Goal: Transaction & Acquisition: Purchase product/service

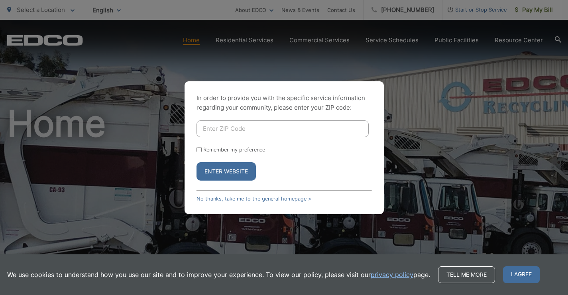
click at [260, 128] on input "Enter ZIP Code" at bounding box center [283, 128] width 172 height 17
type input "92084"
click at [200, 145] on form "92084 Remember my preference Enter Website" at bounding box center [284, 150] width 175 height 60
click at [200, 148] on input "Remember my preference" at bounding box center [199, 149] width 5 height 5
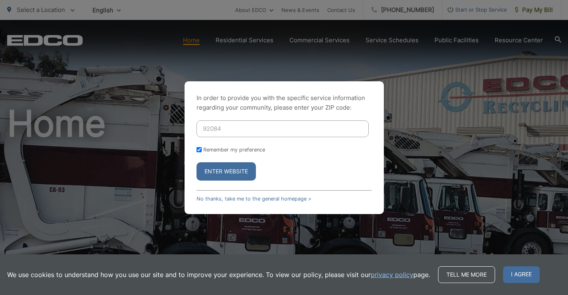
checkbox input "true"
click at [223, 168] on button "Enter Website" at bounding box center [226, 171] width 59 height 18
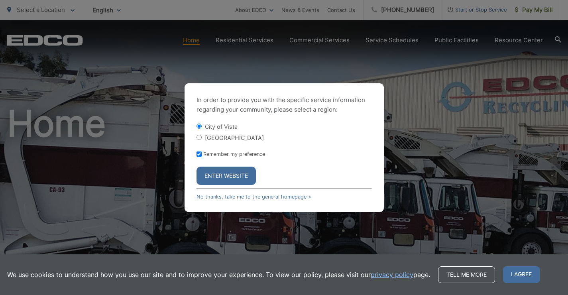
click at [226, 181] on button "Enter Website" at bounding box center [226, 176] width 59 height 18
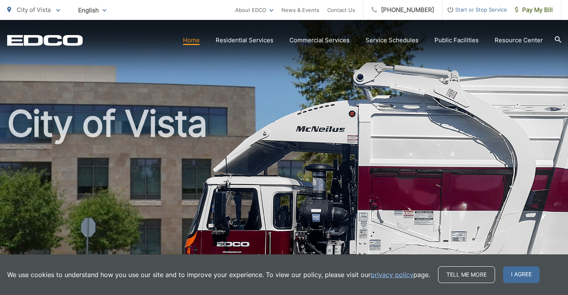
click at [226, 181] on h1 "City of Vista" at bounding box center [284, 230] width 554 height 252
click at [515, 274] on span "I agree" at bounding box center [521, 274] width 37 height 17
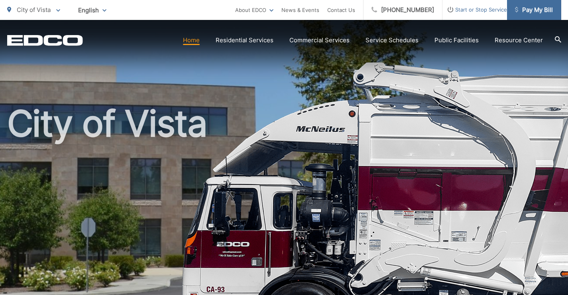
click at [523, 14] on span "Pay My Bill" at bounding box center [534, 10] width 38 height 10
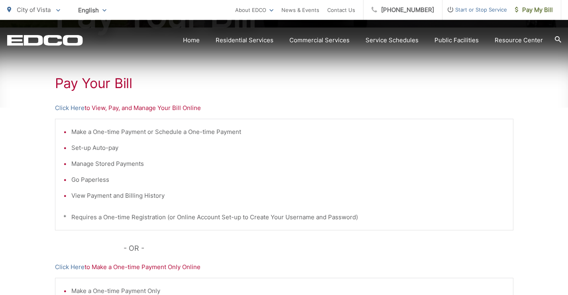
scroll to position [144, 0]
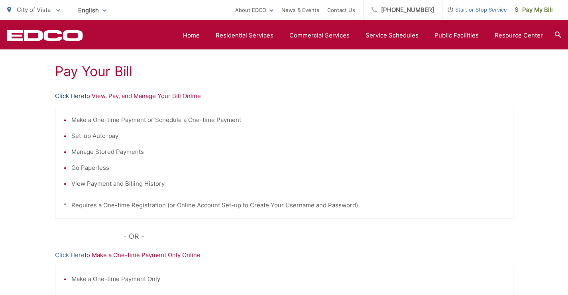
click at [75, 96] on link "Click Here" at bounding box center [70, 96] width 30 height 10
click at [72, 96] on link "Click Here" at bounding box center [70, 96] width 30 height 10
